Goal: Task Accomplishment & Management: Manage account settings

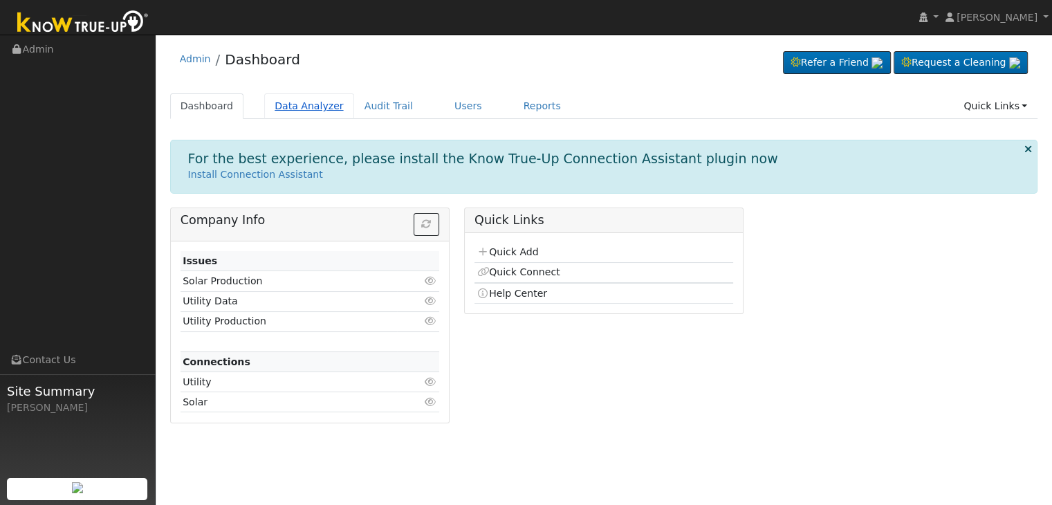
click at [309, 108] on link "Data Analyzer" at bounding box center [309, 106] width 90 height 26
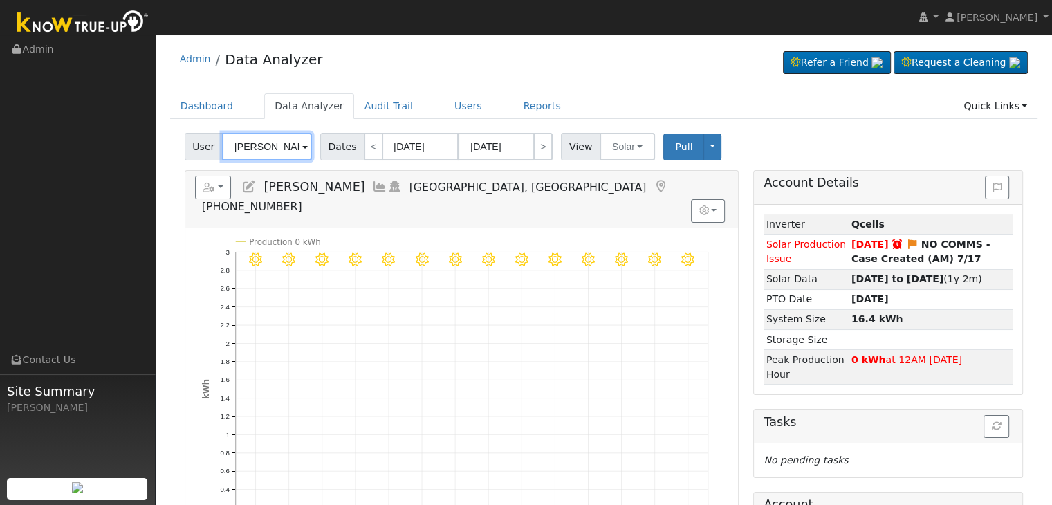
click at [259, 145] on input "[PERSON_NAME]" at bounding box center [267, 147] width 90 height 28
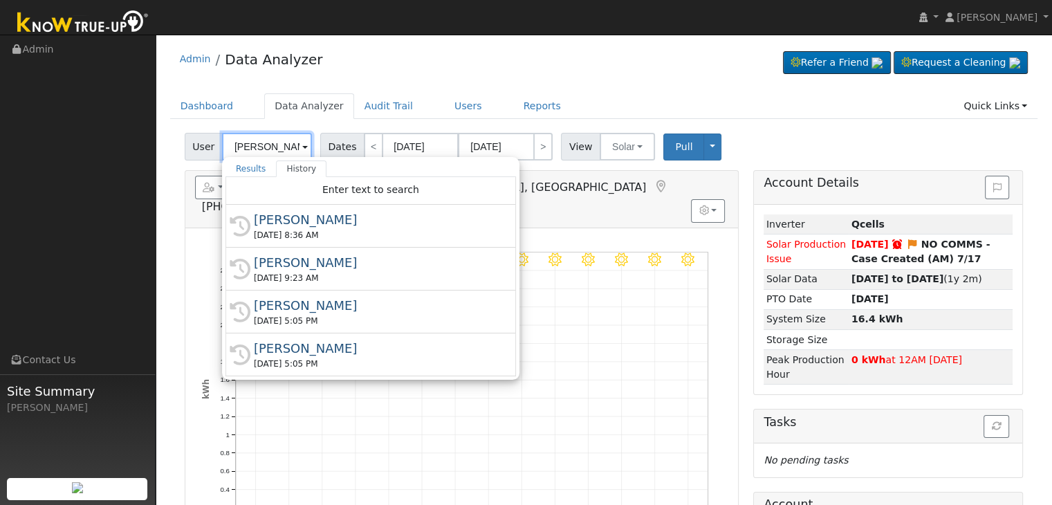
click at [259, 145] on input "[PERSON_NAME]" at bounding box center [267, 147] width 90 height 28
paste input "[PERSON_NAME]"
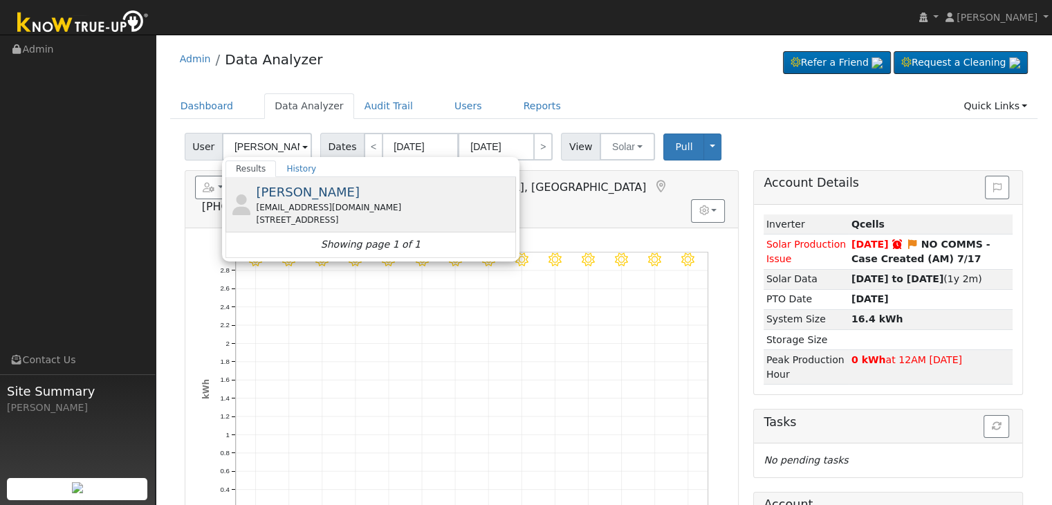
click at [314, 208] on div "[EMAIL_ADDRESS][DOMAIN_NAME]" at bounding box center [384, 207] width 257 height 12
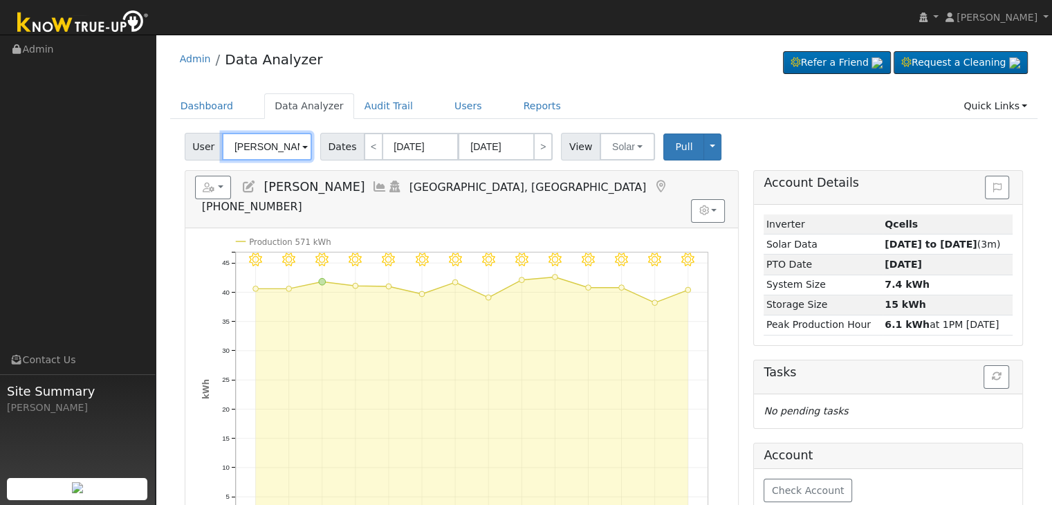
click at [259, 145] on input "[PERSON_NAME]" at bounding box center [267, 147] width 90 height 28
paste input "[PERSON_NAME]"
type input "[PERSON_NAME]"
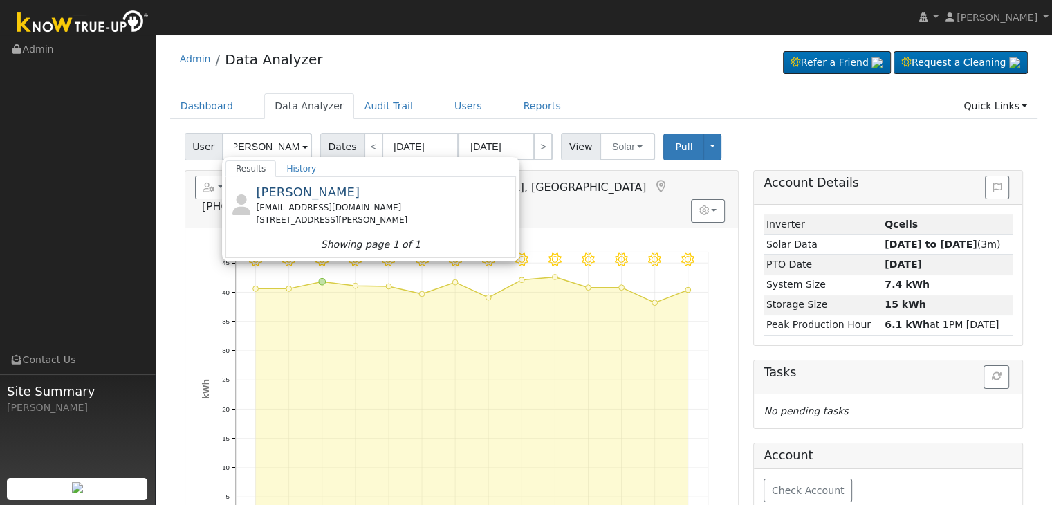
scroll to position [0, 0]
click at [423, 197] on div "[PERSON_NAME] [EMAIL_ADDRESS][DOMAIN_NAME] [STREET_ADDRESS][PERSON_NAME]" at bounding box center [384, 205] width 257 height 44
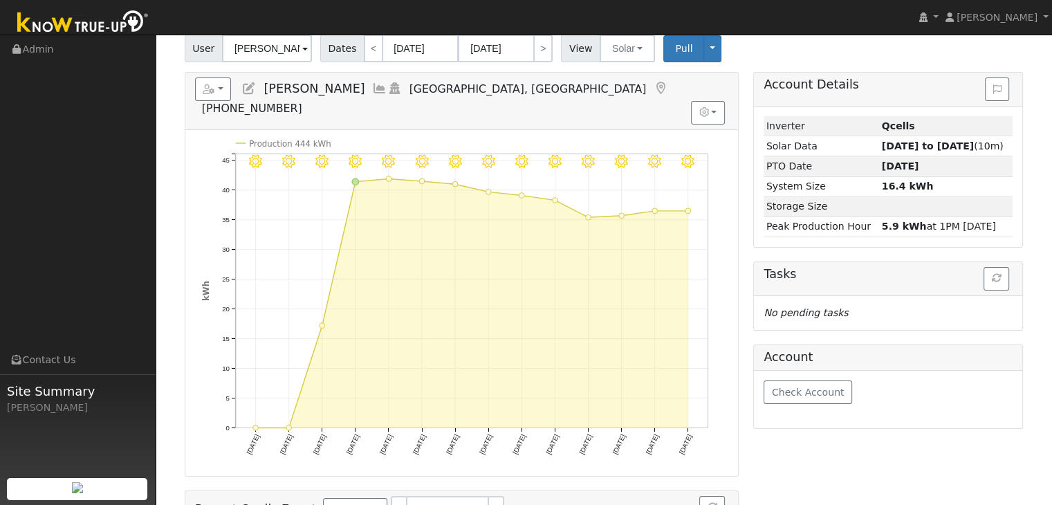
scroll to position [69, 0]
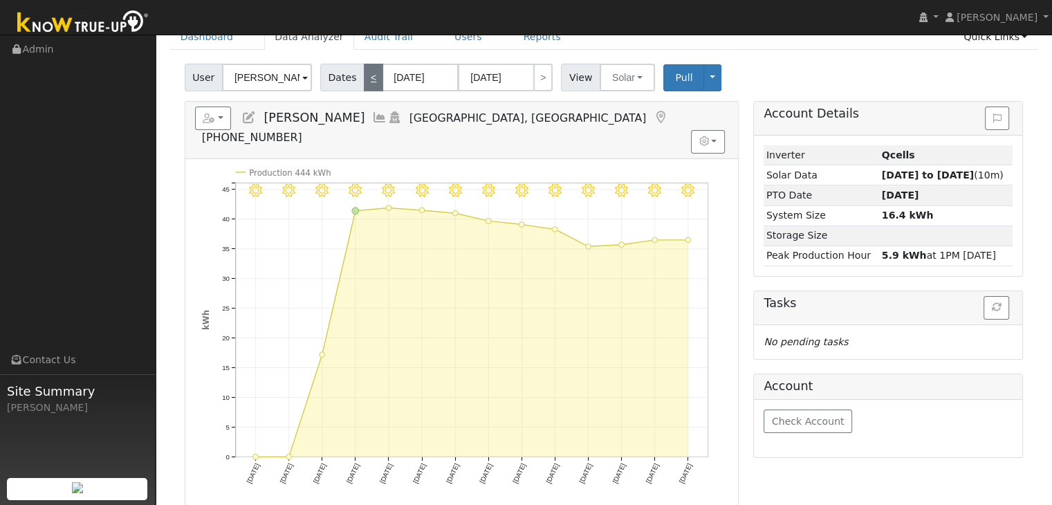
click at [369, 77] on link "<" at bounding box center [373, 78] width 19 height 28
type input "[DATE]"
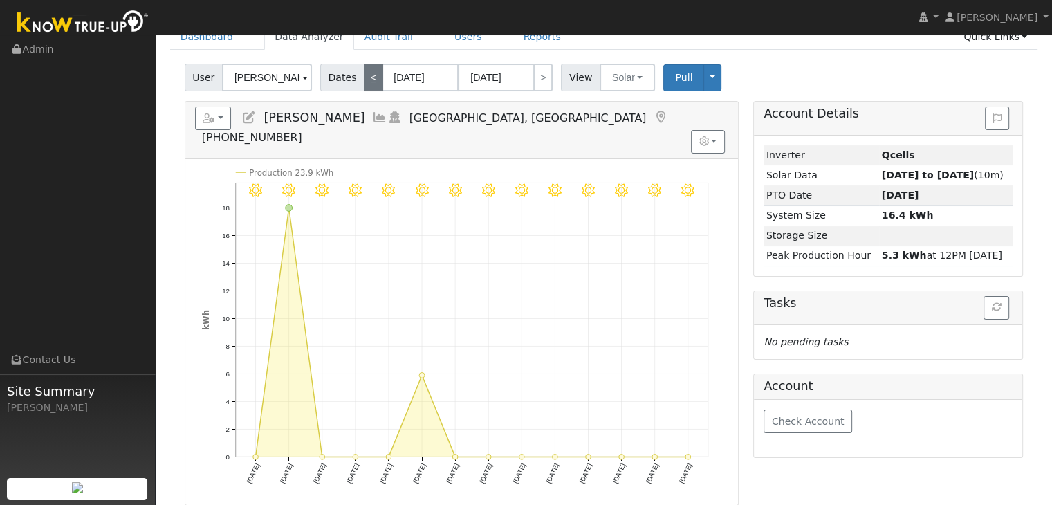
click at [367, 82] on link "<" at bounding box center [373, 78] width 19 height 28
type input "[DATE]"
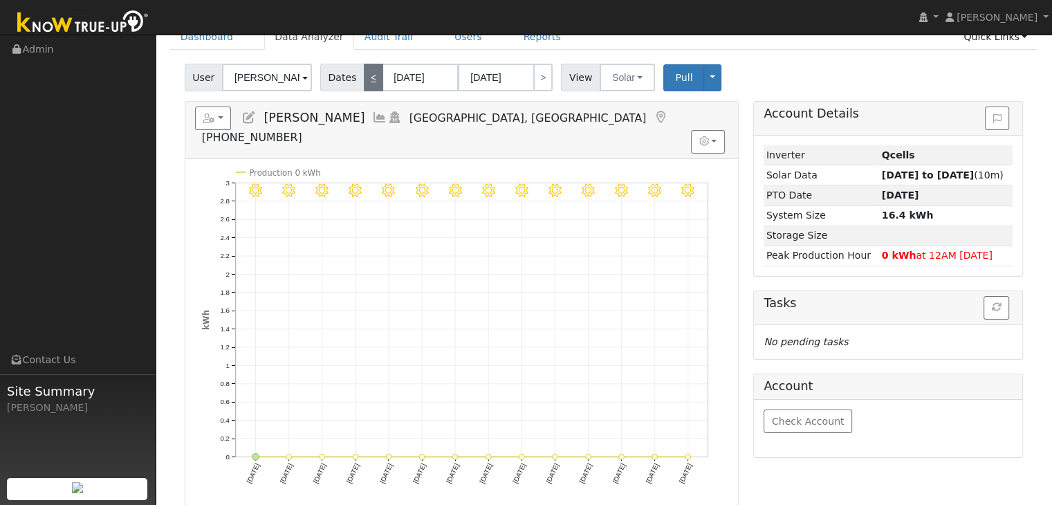
click at [367, 82] on link "<" at bounding box center [373, 78] width 19 height 28
type input "[DATE]"
click at [367, 82] on link "<" at bounding box center [373, 78] width 19 height 28
type input "[DATE]"
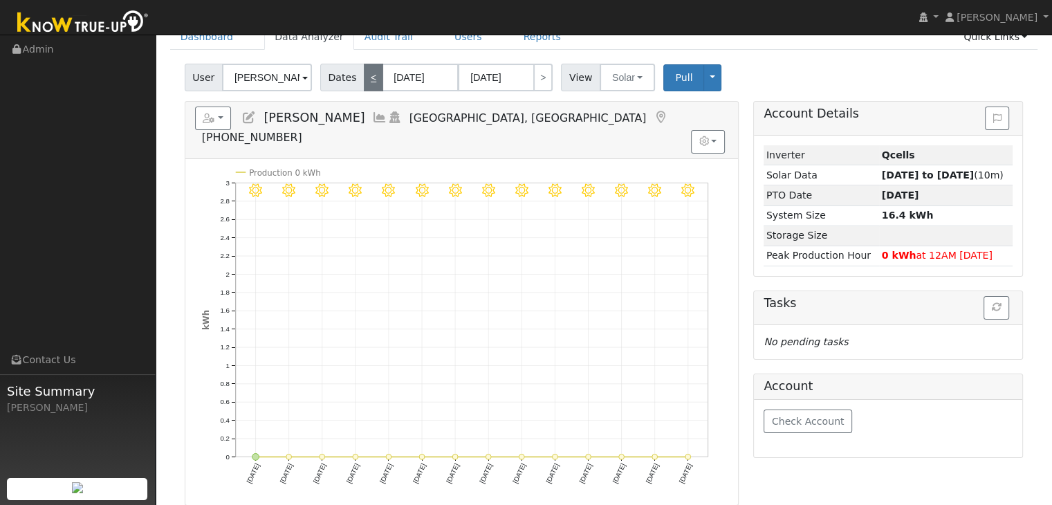
type input "[DATE]"
click at [367, 82] on link "<" at bounding box center [373, 78] width 19 height 28
type input "[DATE]"
click at [367, 82] on link "<" at bounding box center [373, 78] width 19 height 28
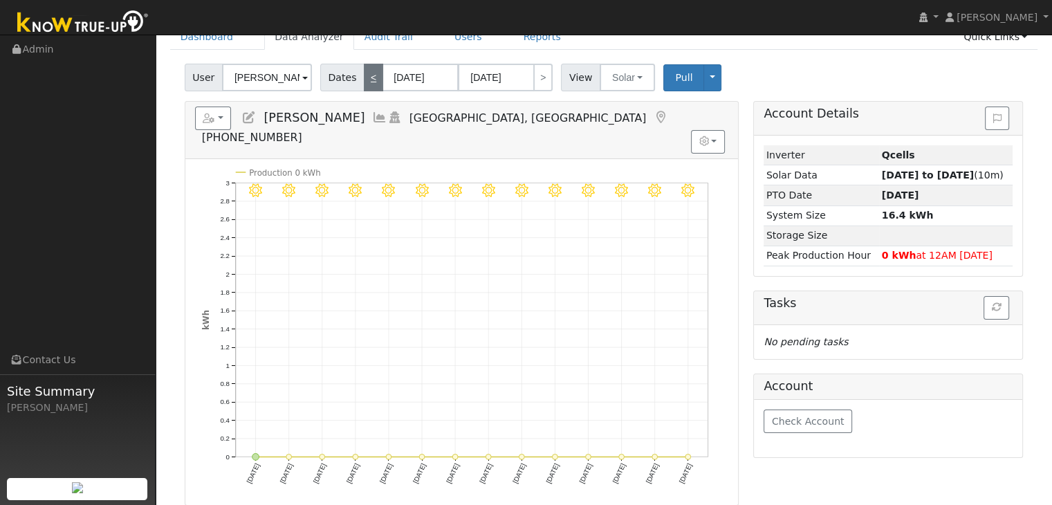
type input "[DATE]"
click at [367, 82] on link "<" at bounding box center [373, 78] width 19 height 28
type input "[DATE]"
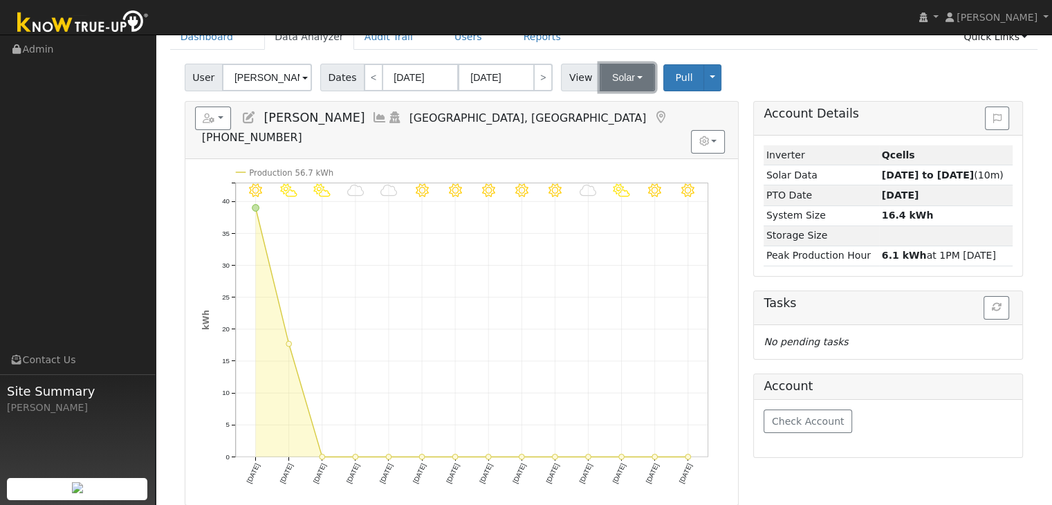
click at [633, 75] on button "Solar" at bounding box center [627, 78] width 55 height 28
click at [613, 106] on link "Utility" at bounding box center [645, 107] width 96 height 19
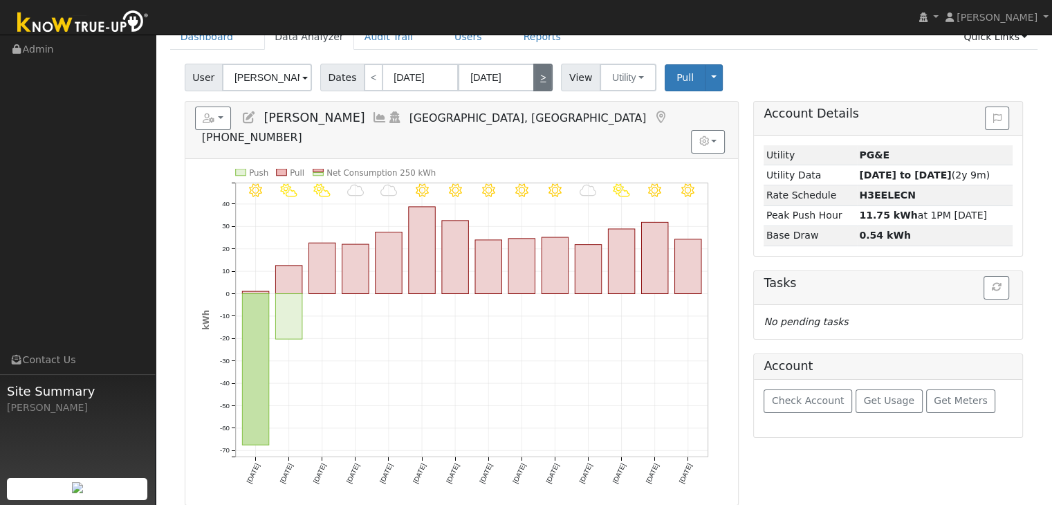
click at [538, 77] on link ">" at bounding box center [542, 78] width 19 height 28
type input "[DATE]"
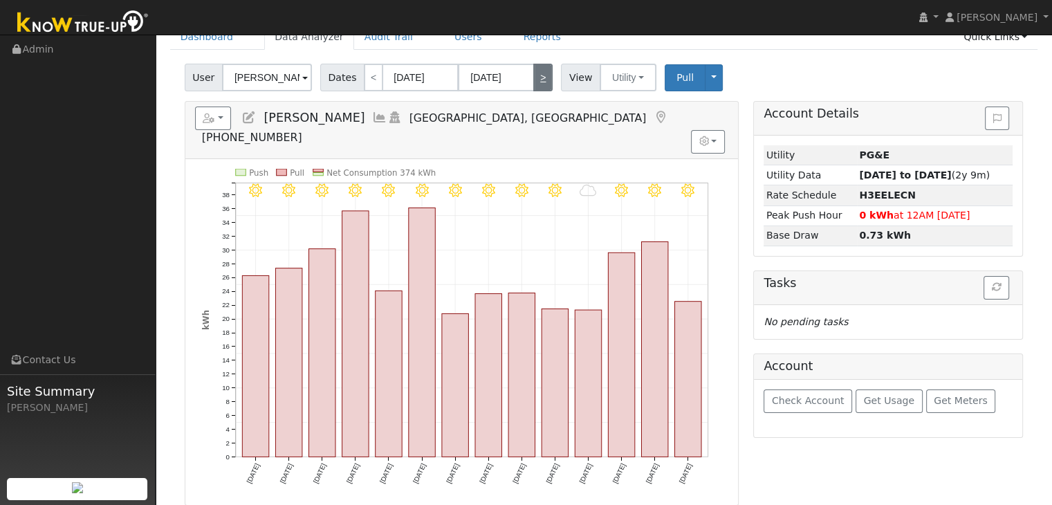
click at [538, 77] on link ">" at bounding box center [542, 78] width 19 height 28
type input "[DATE]"
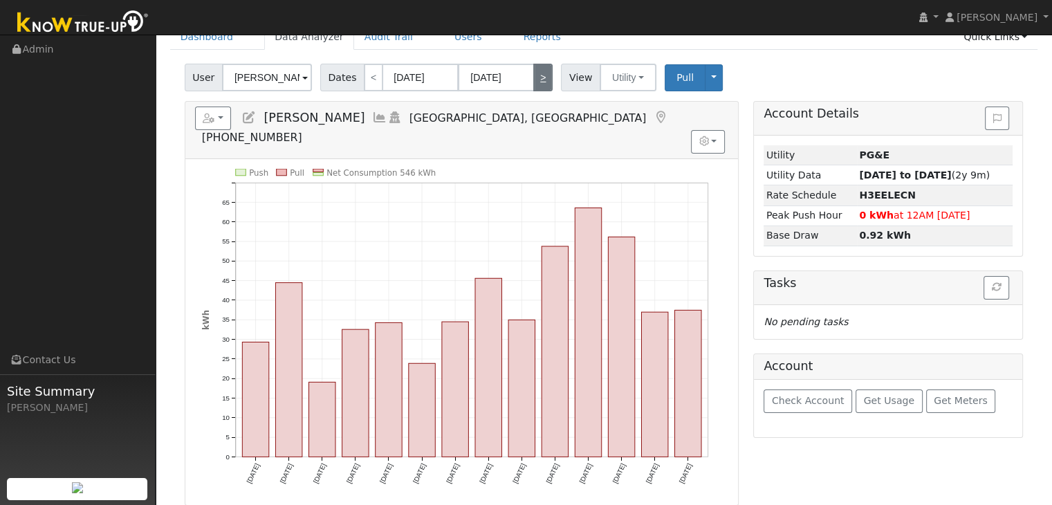
click at [538, 77] on link ">" at bounding box center [542, 78] width 19 height 28
type input "[DATE]"
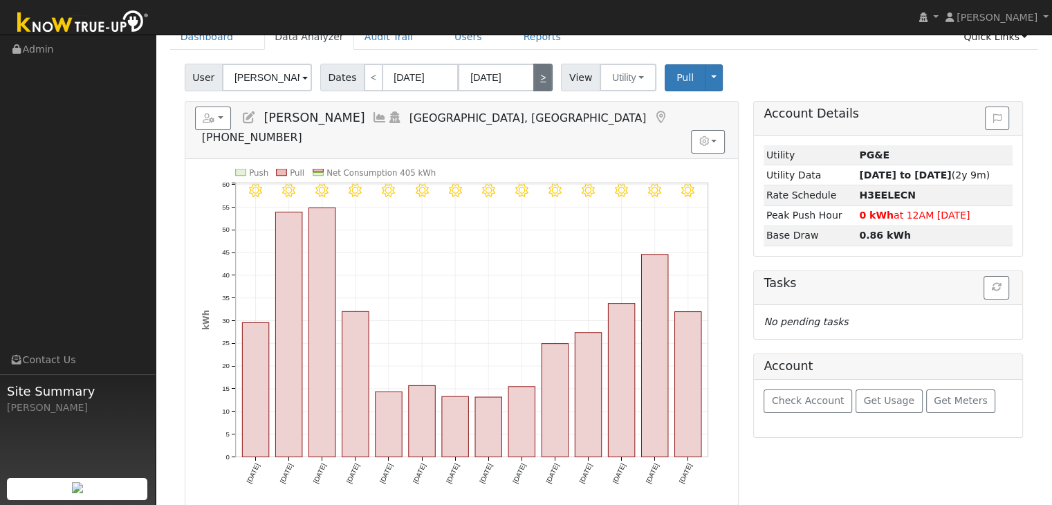
click at [538, 77] on link ">" at bounding box center [542, 78] width 19 height 28
type input "[DATE]"
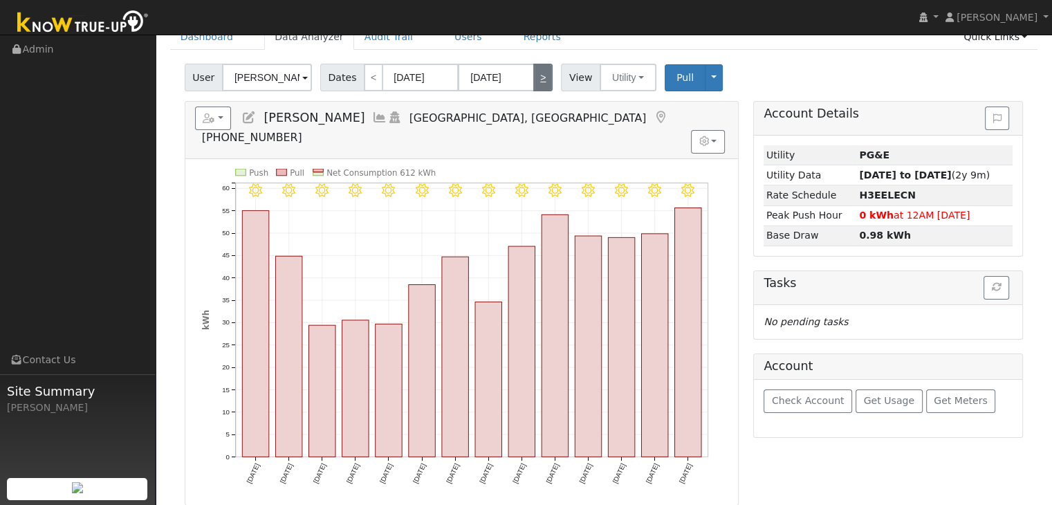
click at [538, 77] on link ">" at bounding box center [542, 78] width 19 height 28
type input "[DATE]"
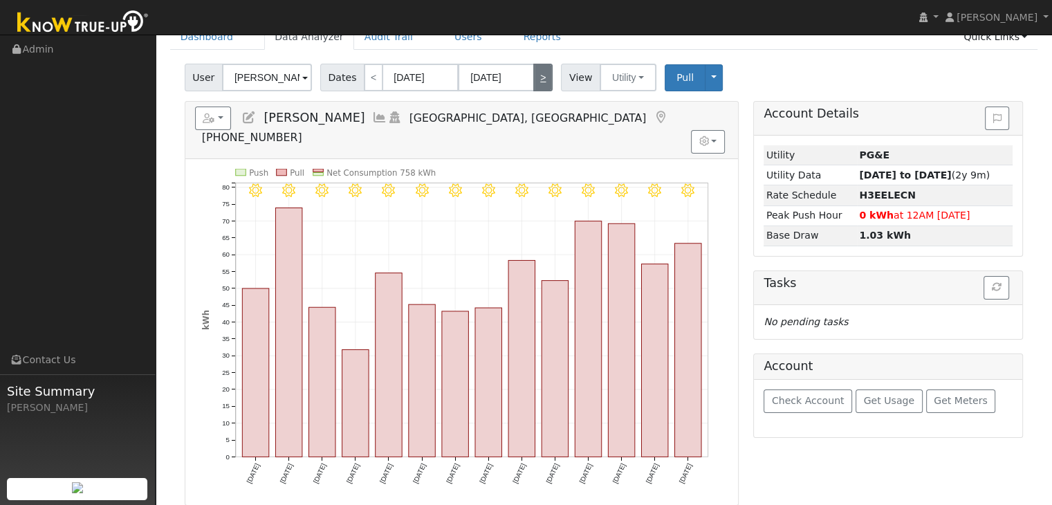
click at [538, 77] on link ">" at bounding box center [542, 78] width 19 height 28
type input "[DATE]"
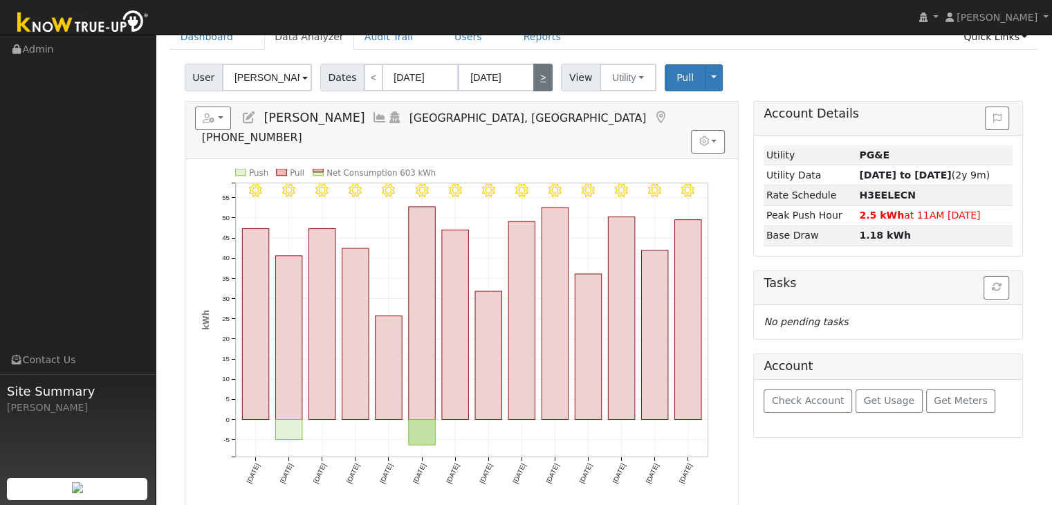
click at [538, 77] on link ">" at bounding box center [542, 78] width 19 height 28
type input "[DATE]"
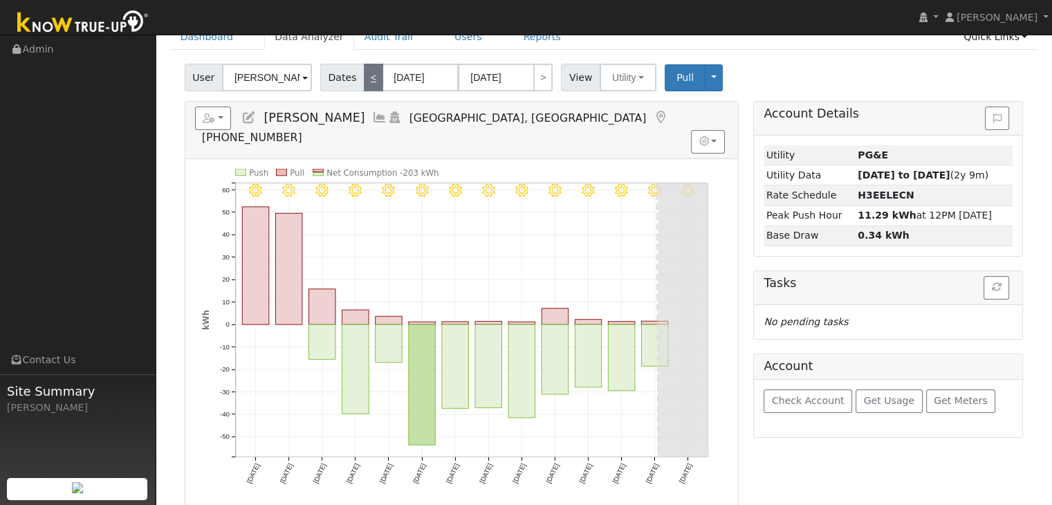
click at [368, 76] on link "<" at bounding box center [373, 78] width 19 height 28
type input "[DATE]"
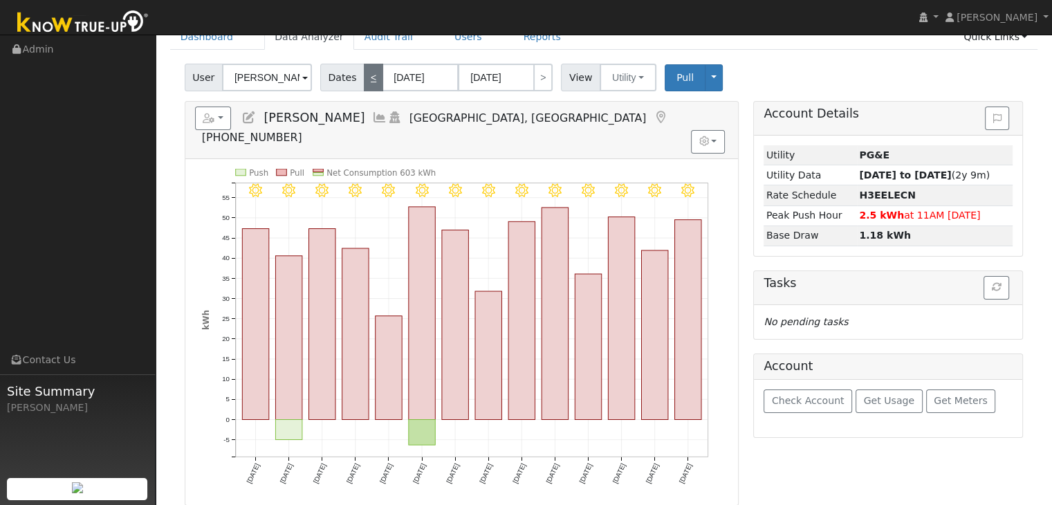
click at [368, 76] on link "<" at bounding box center [373, 78] width 19 height 28
type input "[DATE]"
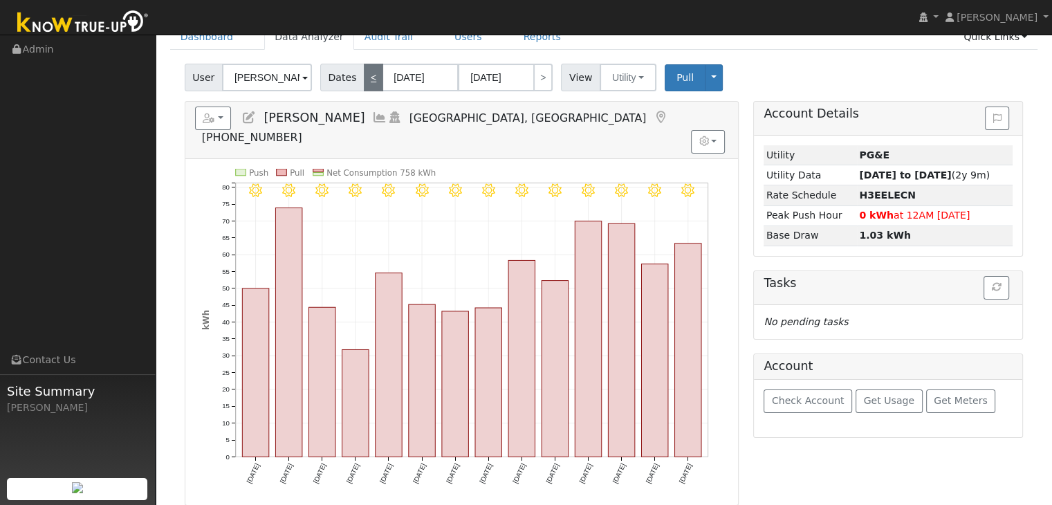
click at [368, 76] on link "<" at bounding box center [373, 78] width 19 height 28
type input "[DATE]"
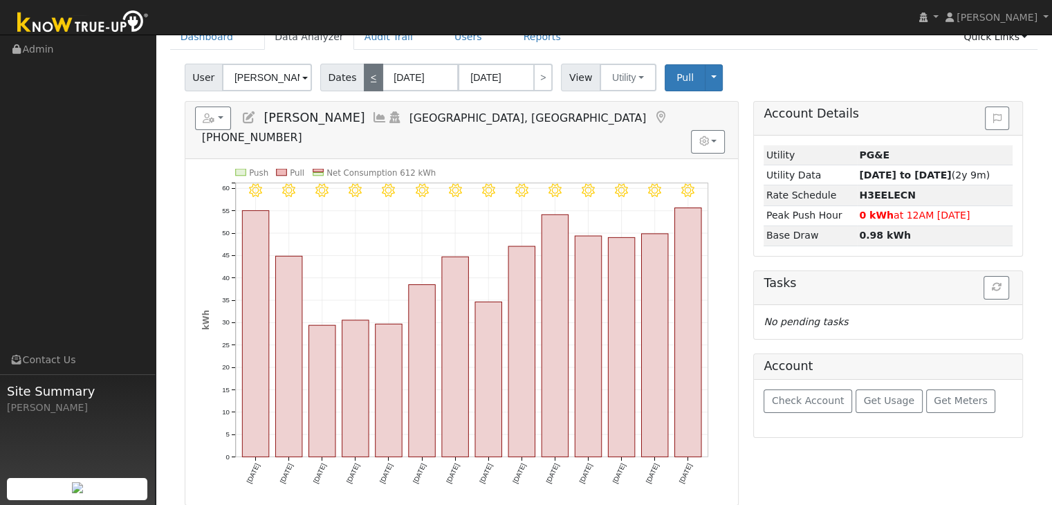
click at [368, 76] on link "<" at bounding box center [373, 78] width 19 height 28
type input "[DATE]"
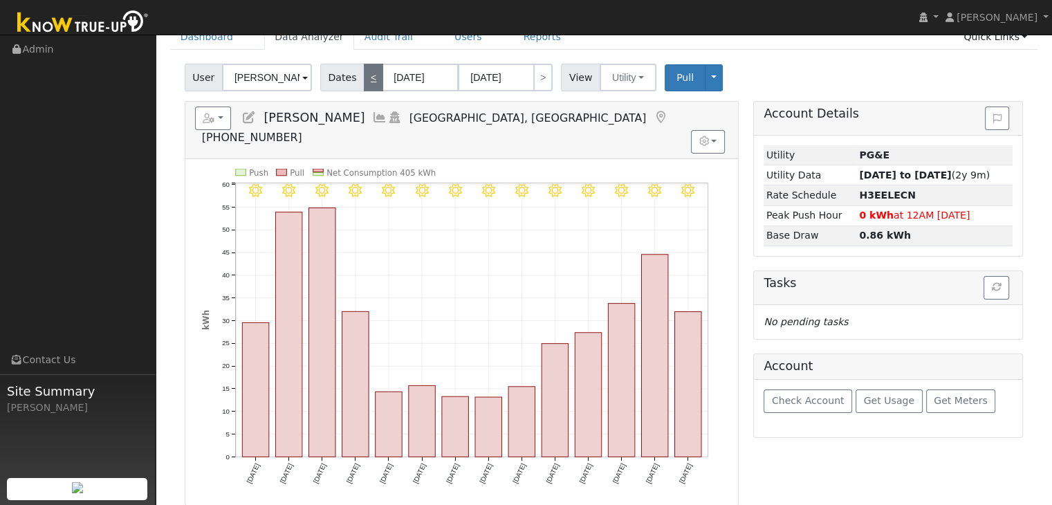
click at [368, 76] on link "<" at bounding box center [373, 78] width 19 height 28
type input "[DATE]"
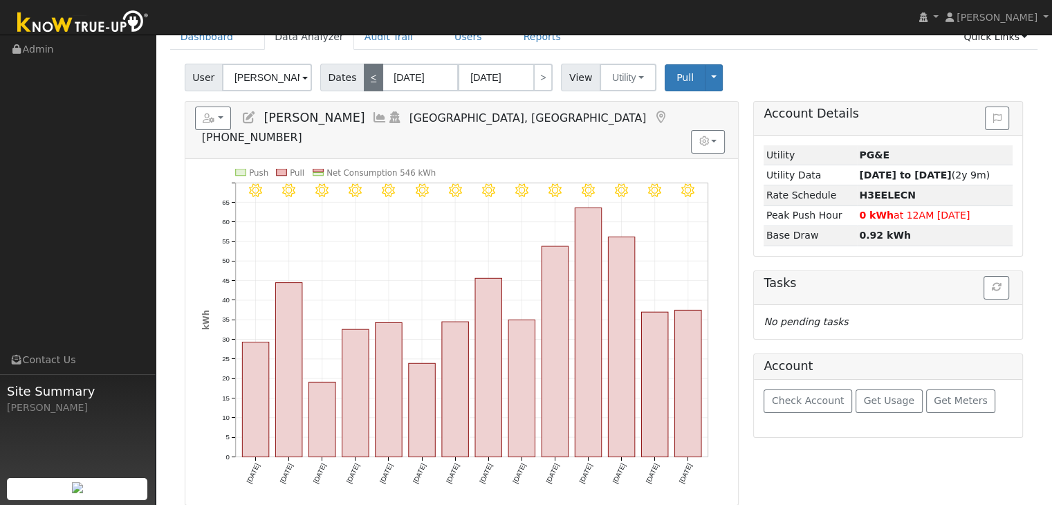
click at [368, 76] on link "<" at bounding box center [373, 78] width 19 height 28
type input "[DATE]"
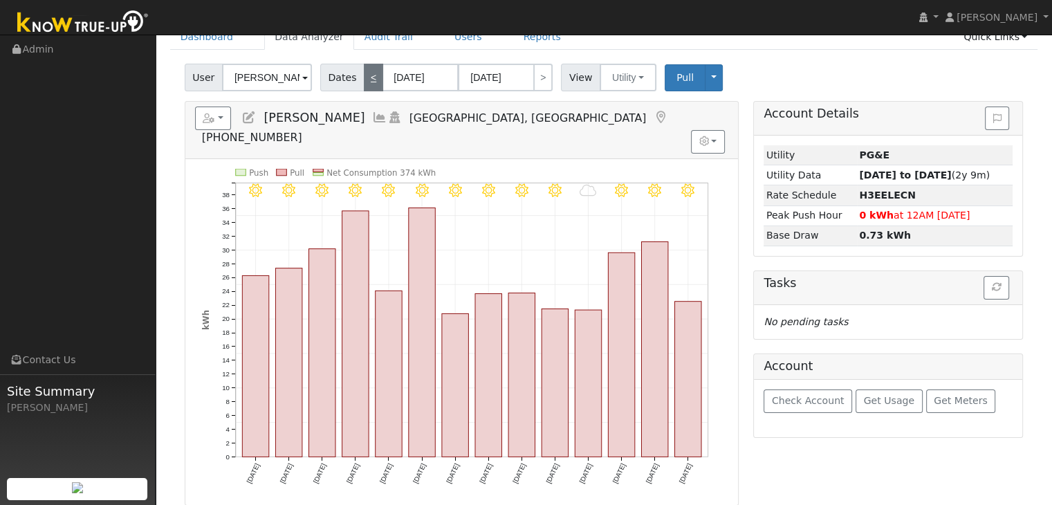
click at [368, 76] on link "<" at bounding box center [373, 78] width 19 height 28
type input "[DATE]"
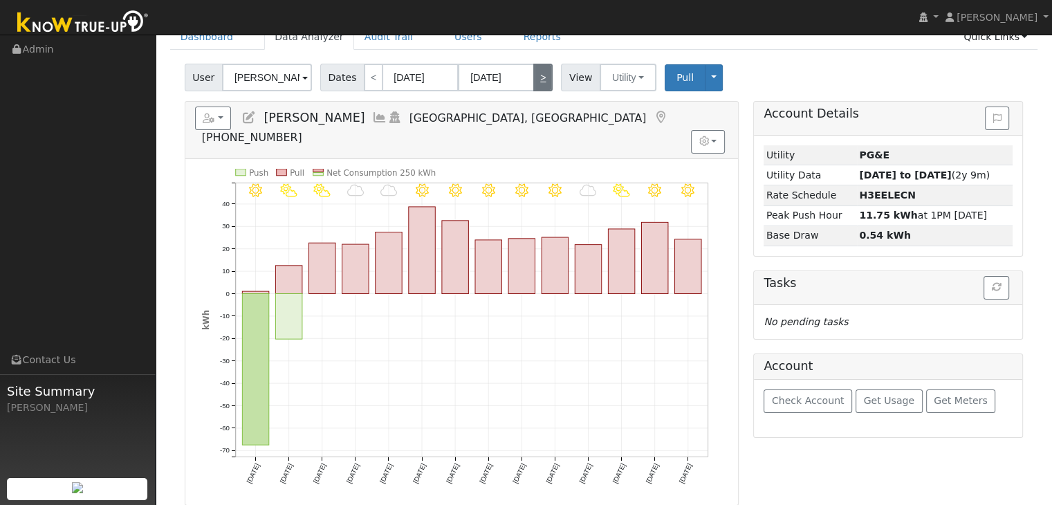
click at [536, 81] on link ">" at bounding box center [542, 78] width 19 height 28
type input "[DATE]"
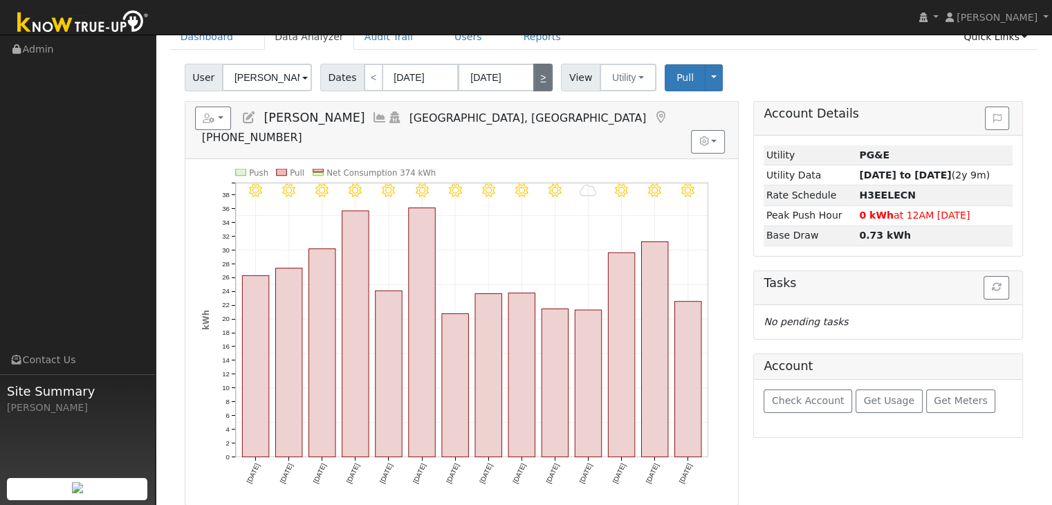
click at [536, 81] on link ">" at bounding box center [542, 78] width 19 height 28
type input "[DATE]"
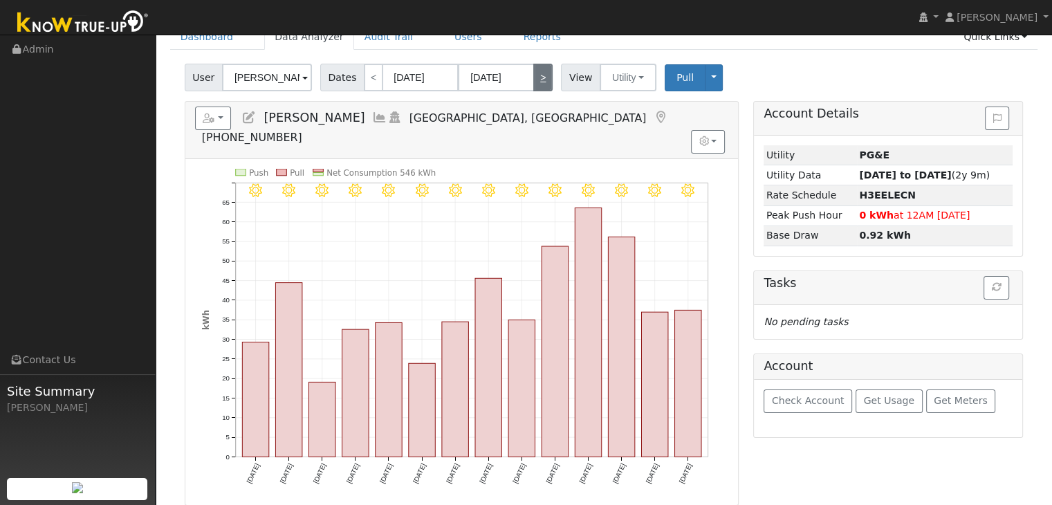
click at [536, 81] on link ">" at bounding box center [542, 78] width 19 height 28
type input "[DATE]"
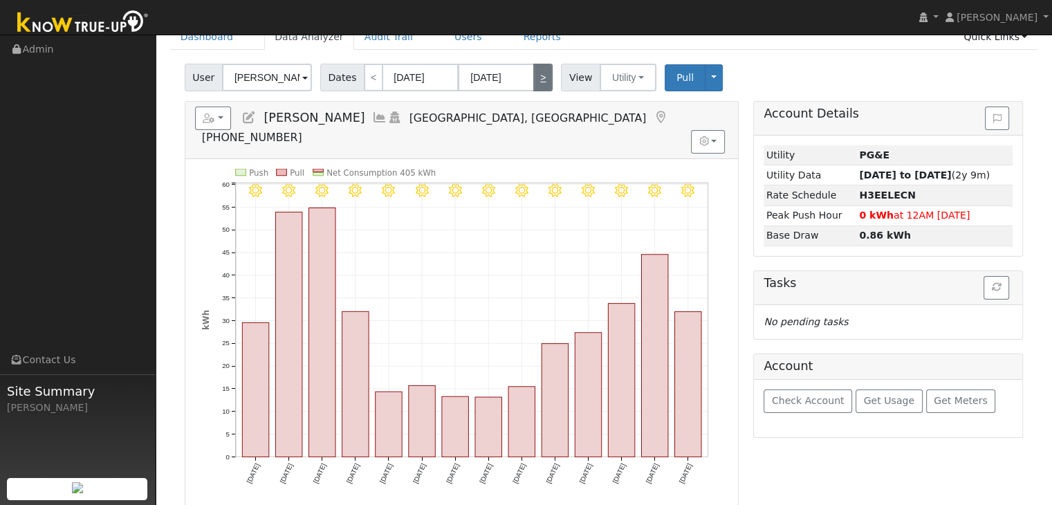
click at [536, 81] on link ">" at bounding box center [542, 78] width 19 height 28
type input "[DATE]"
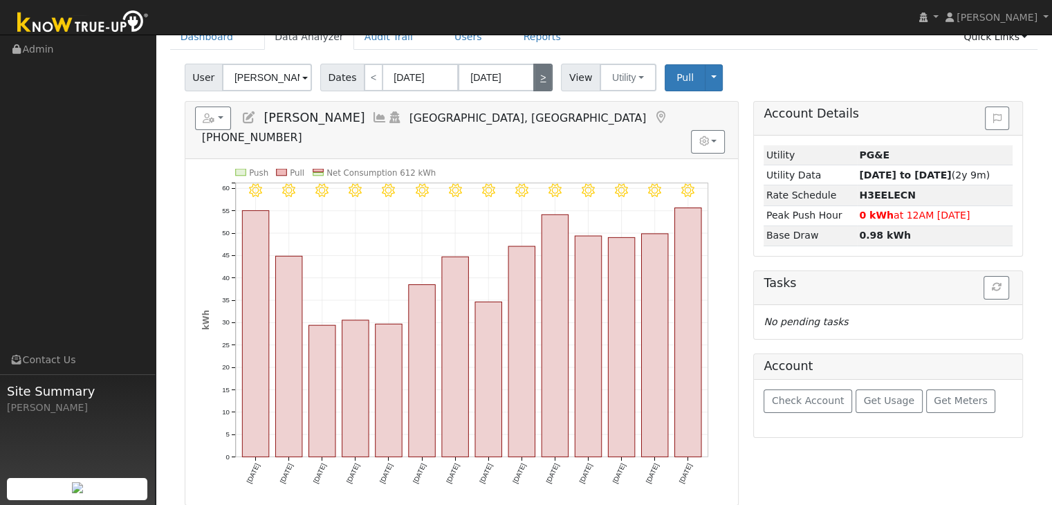
click at [536, 81] on link ">" at bounding box center [542, 78] width 19 height 28
type input "[DATE]"
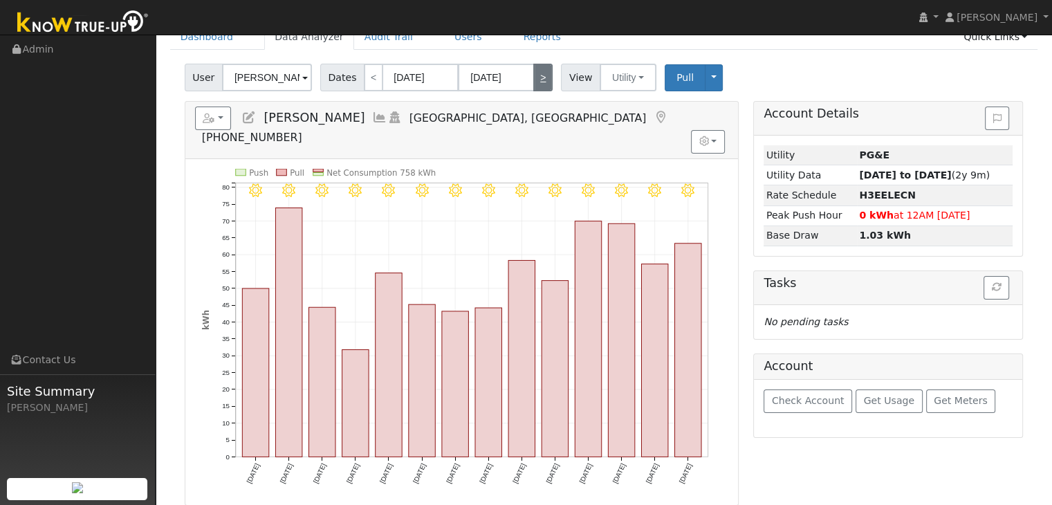
click at [536, 81] on link ">" at bounding box center [542, 78] width 19 height 28
type input "[DATE]"
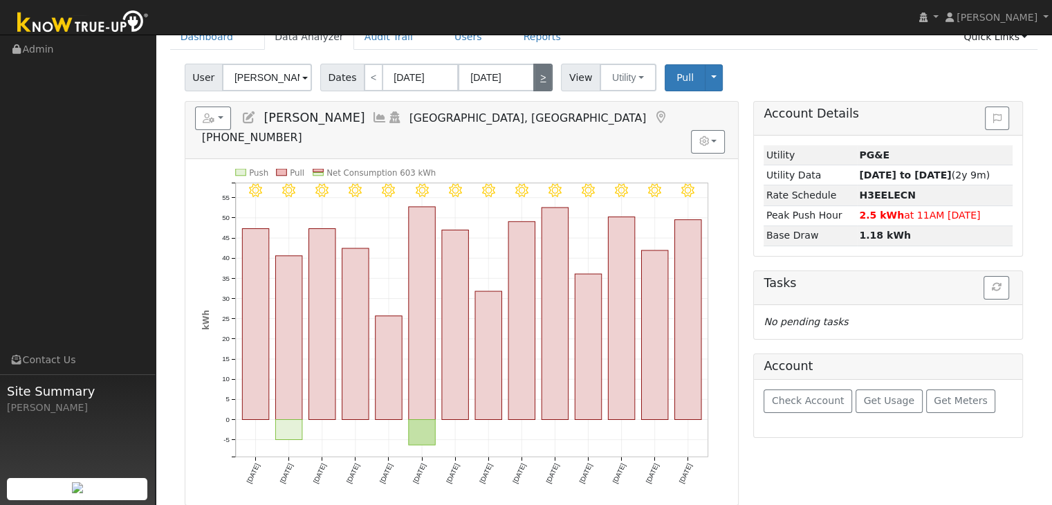
click at [536, 81] on link ">" at bounding box center [542, 78] width 19 height 28
type input "[DATE]"
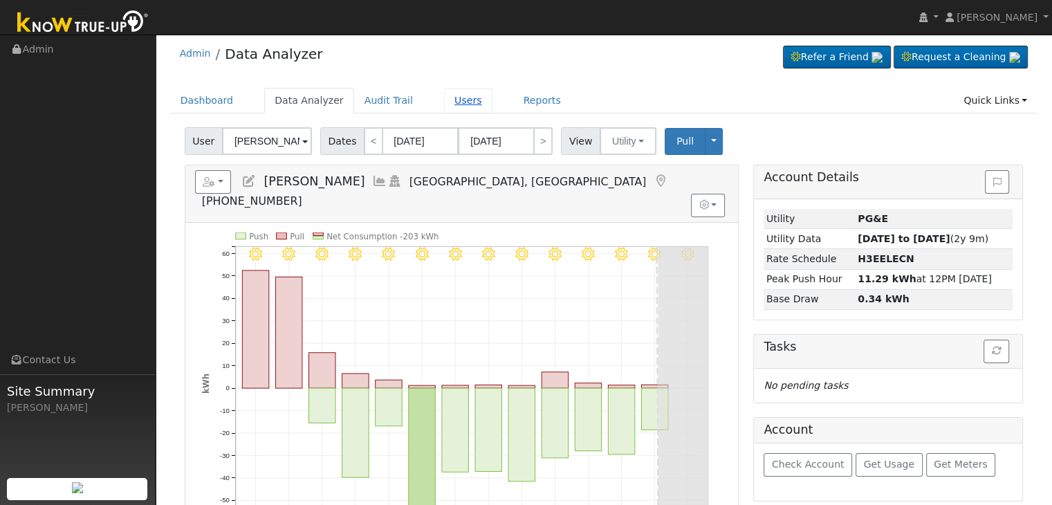
scroll to position [0, 0]
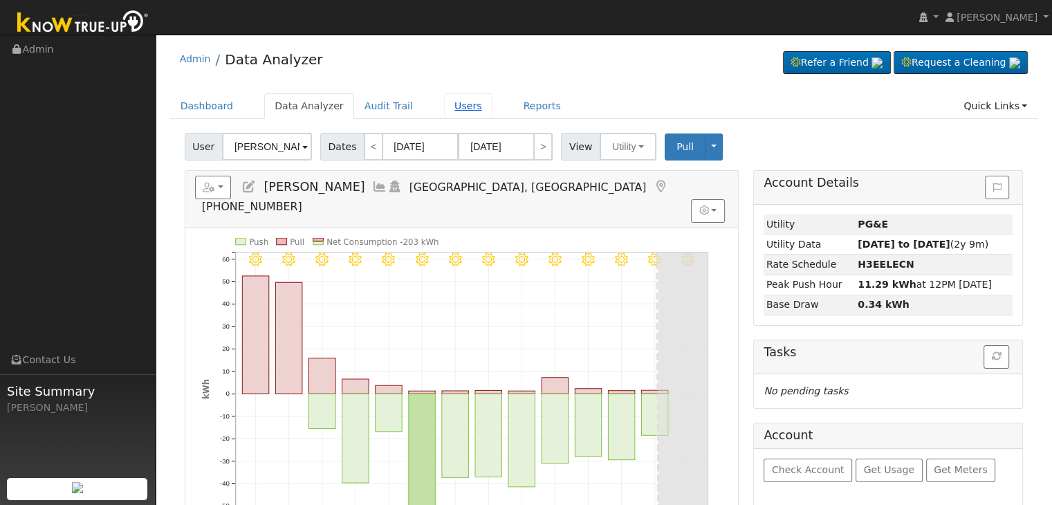
click at [451, 106] on link "Users" at bounding box center [468, 106] width 48 height 26
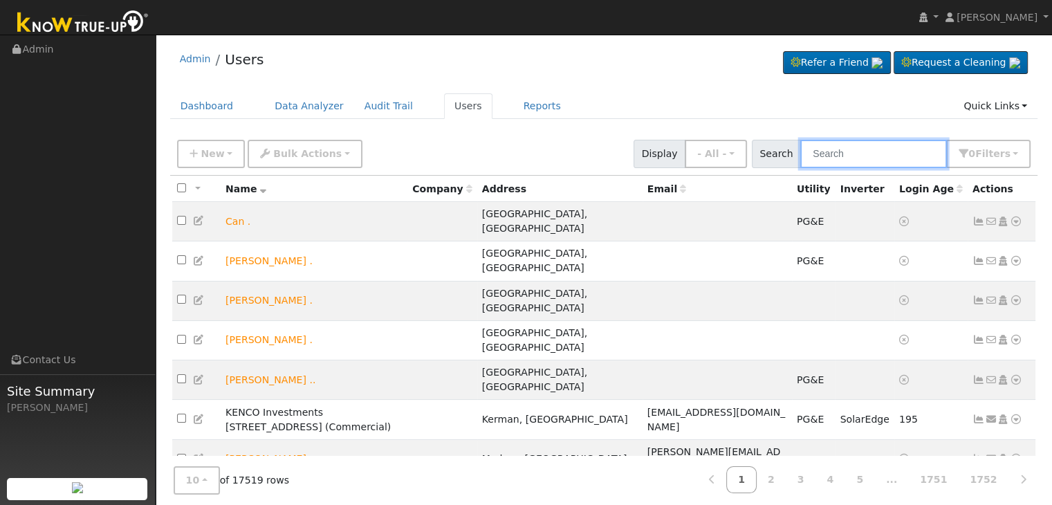
click at [840, 145] on input "text" at bounding box center [873, 154] width 147 height 28
paste input "[PERSON_NAME]"
type input "[PERSON_NAME]"
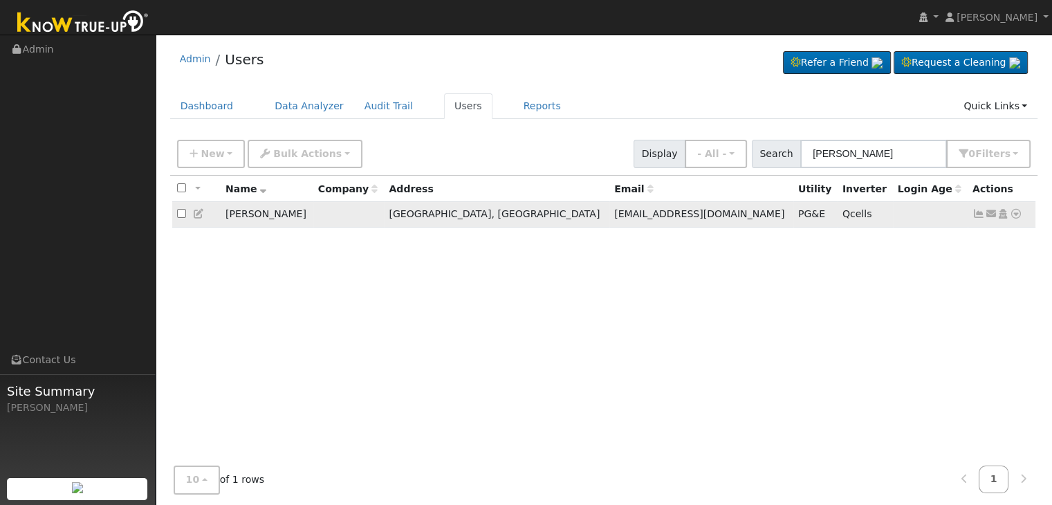
click at [979, 210] on icon at bounding box center [978, 214] width 12 height 10
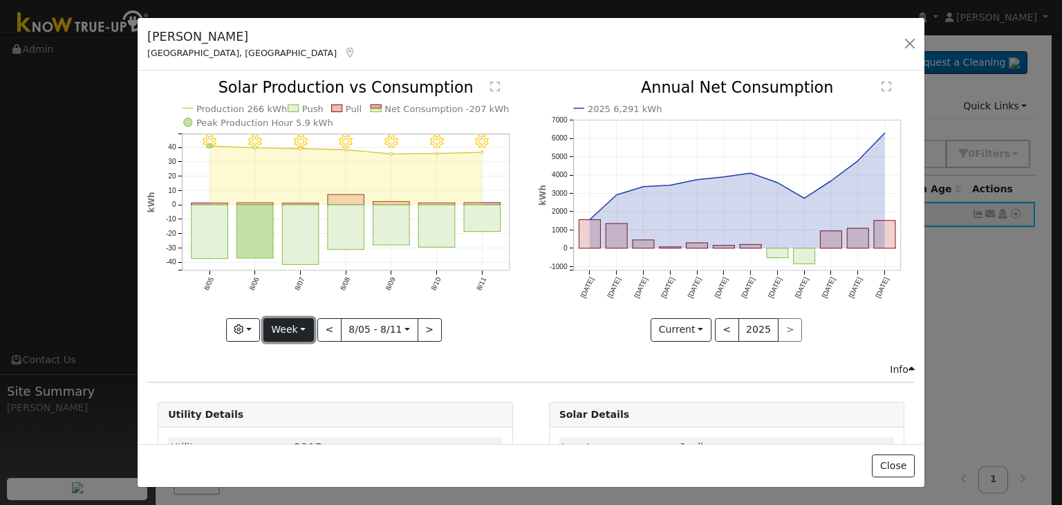
click at [304, 326] on button "Week" at bounding box center [288, 330] width 50 height 24
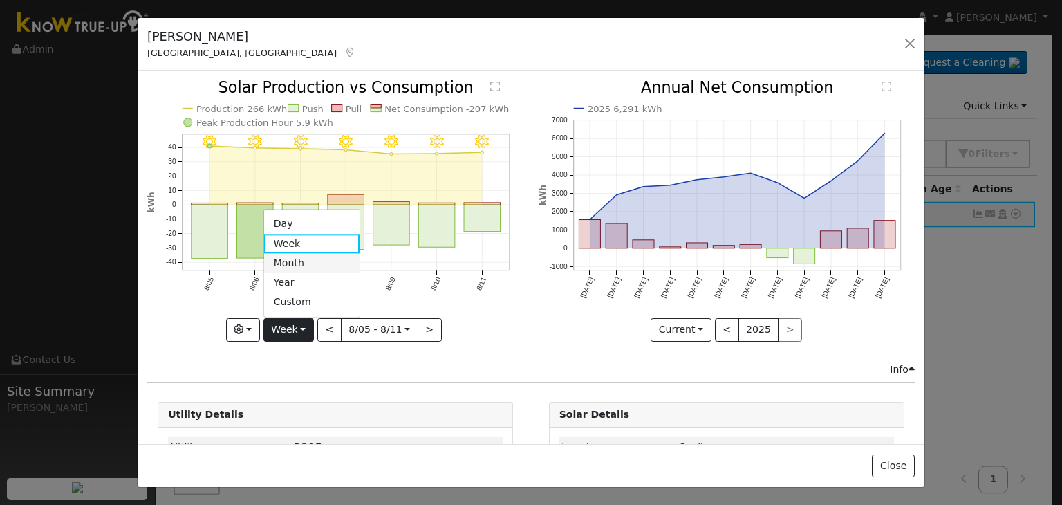
click at [302, 261] on link "Month" at bounding box center [312, 263] width 96 height 19
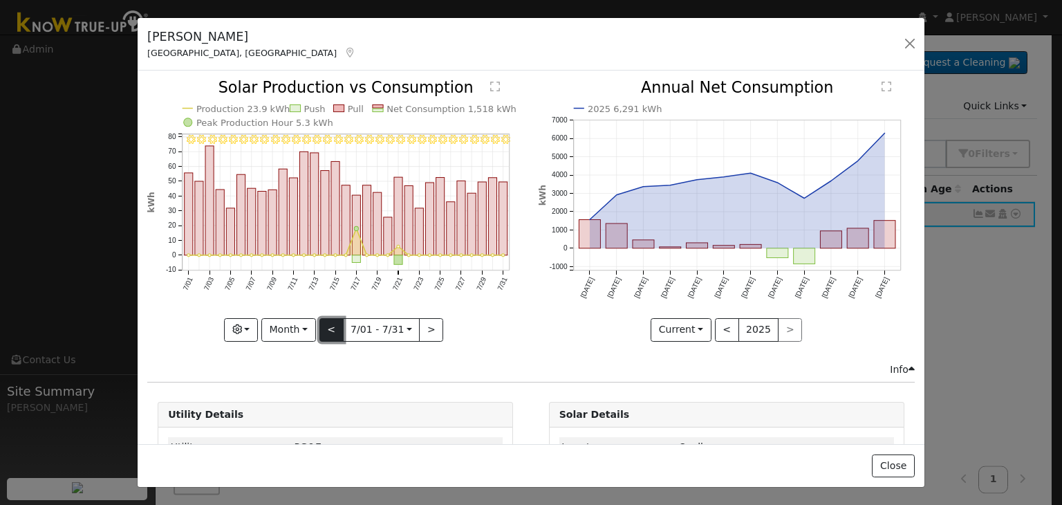
click at [334, 326] on button "<" at bounding box center [331, 330] width 24 height 24
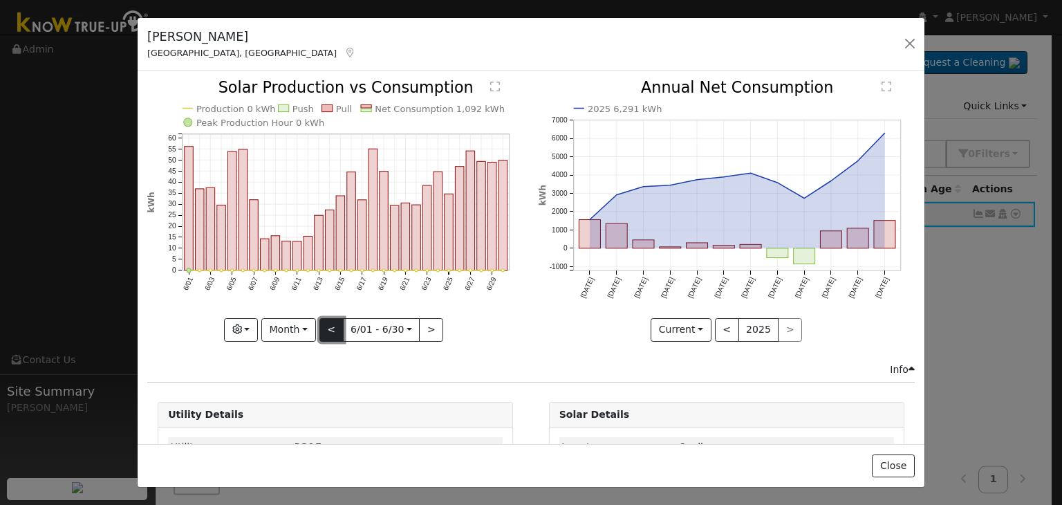
click at [334, 326] on button "<" at bounding box center [331, 330] width 24 height 24
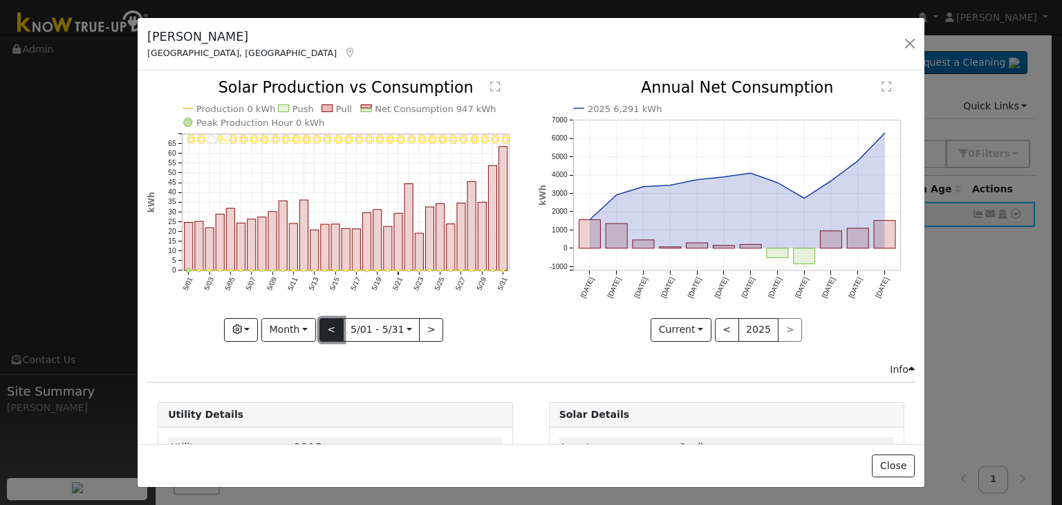
click at [334, 326] on button "<" at bounding box center [331, 330] width 24 height 24
type input "2025-04-01"
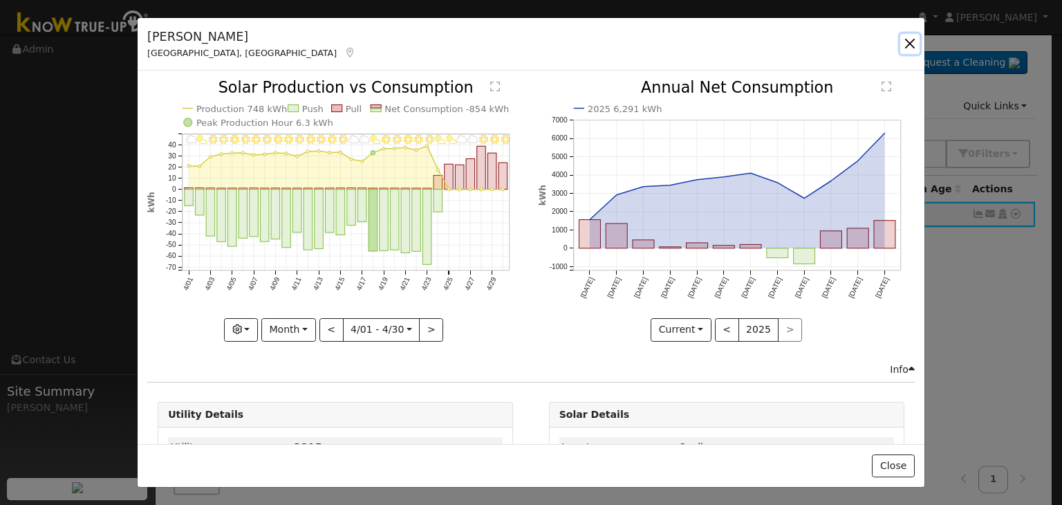
click at [913, 40] on button "button" at bounding box center [909, 43] width 19 height 19
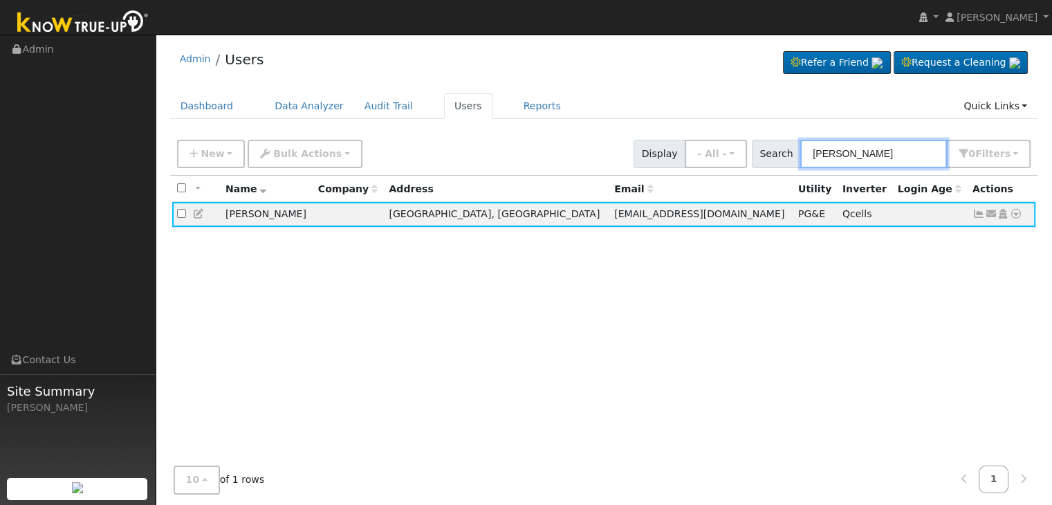
click at [842, 151] on input "[PERSON_NAME]" at bounding box center [873, 154] width 147 height 28
paste input "Bethany Jackson and Daniel Gaines"
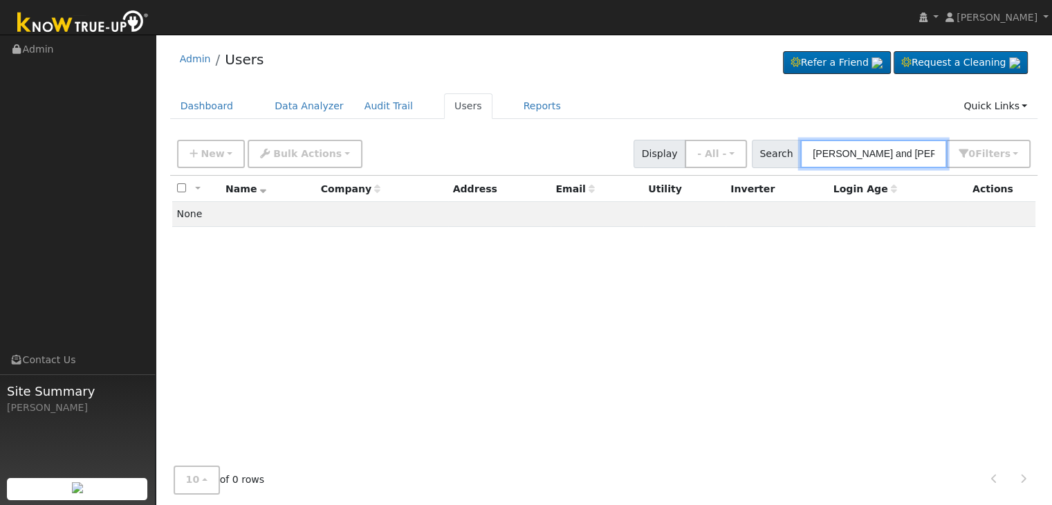
click at [844, 154] on input "Bethany Jackson and Daniel Gaines" at bounding box center [873, 154] width 147 height 28
type input "daniel gaines"
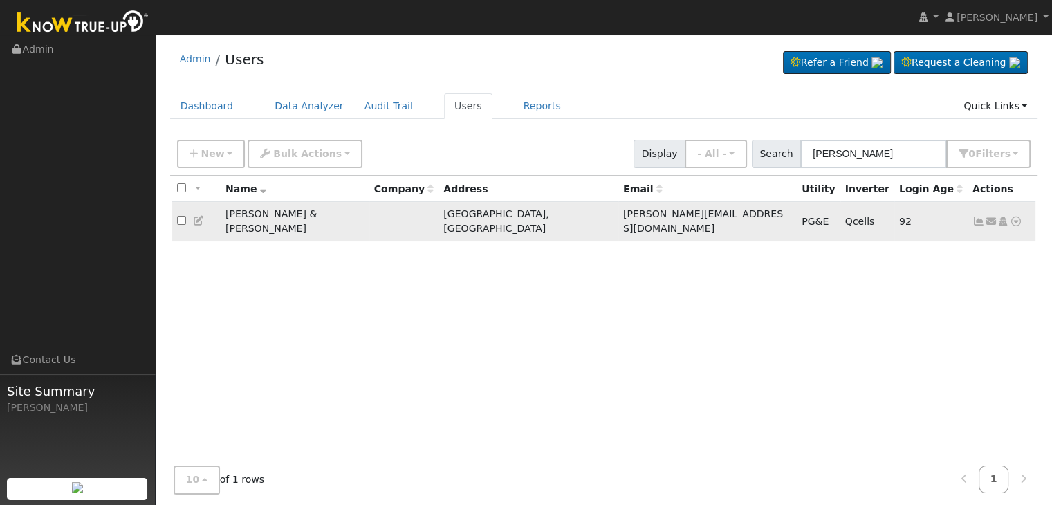
click at [301, 214] on td "Daniel Gaines & Bethany Jackson" at bounding box center [295, 221] width 149 height 39
